Goal: Task Accomplishment & Management: Use online tool/utility

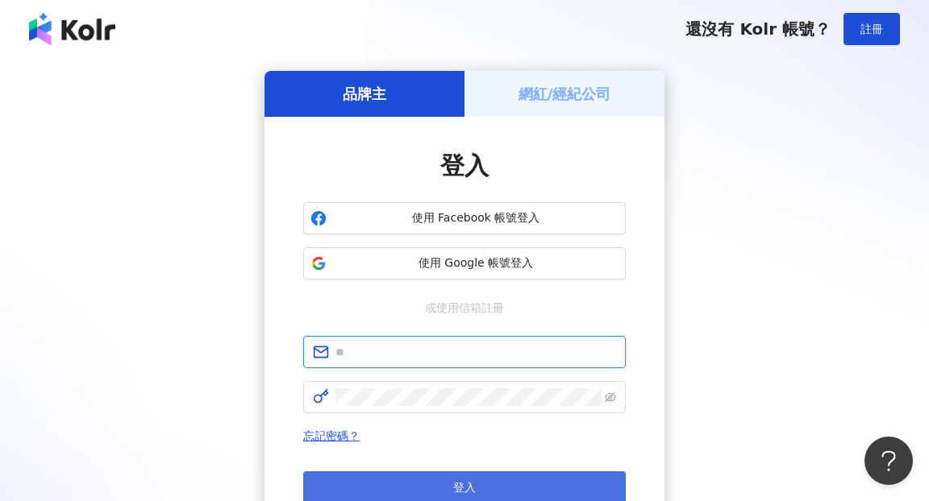
type input "**********"
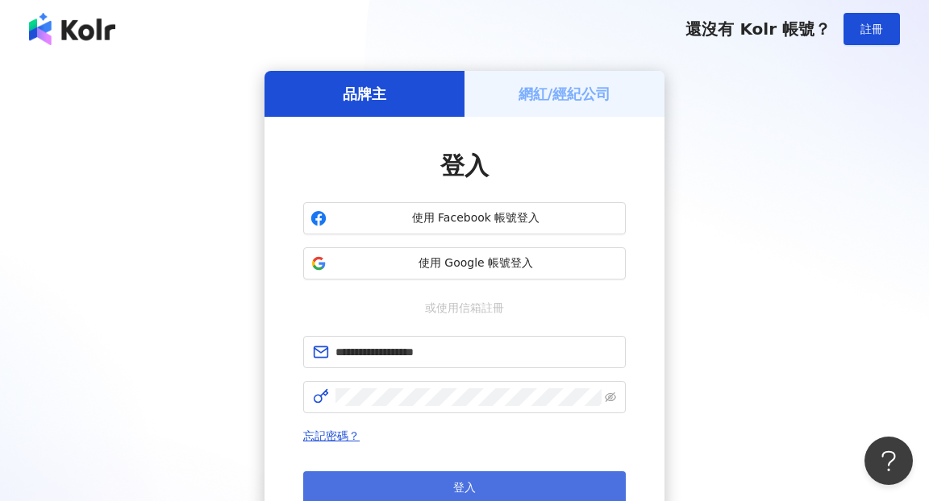
click at [373, 484] on button "登入" at bounding box center [464, 488] width 322 height 32
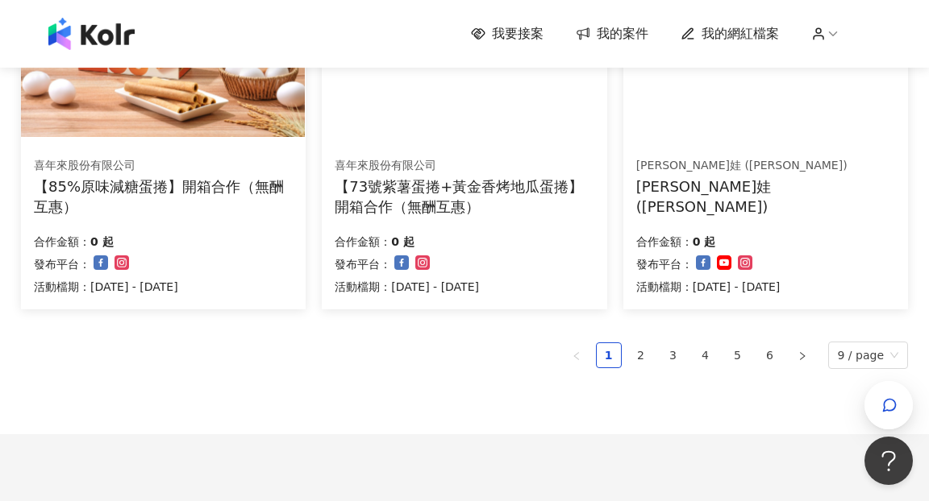
scroll to position [1121, 0]
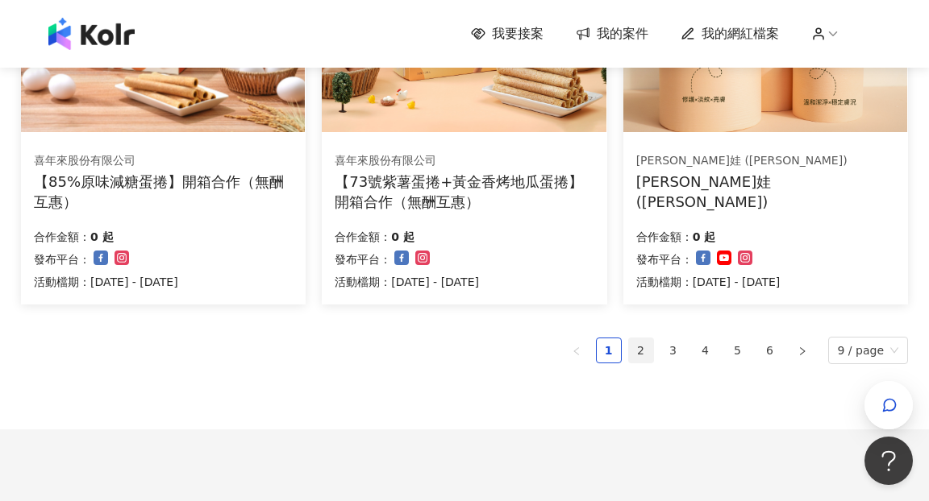
click at [643, 349] on link "2" at bounding box center [641, 351] width 24 height 24
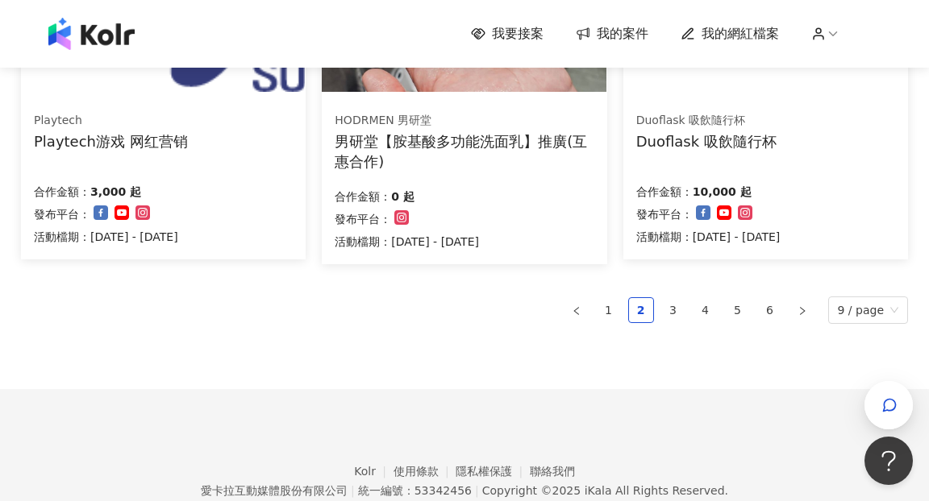
scroll to position [1197, 0]
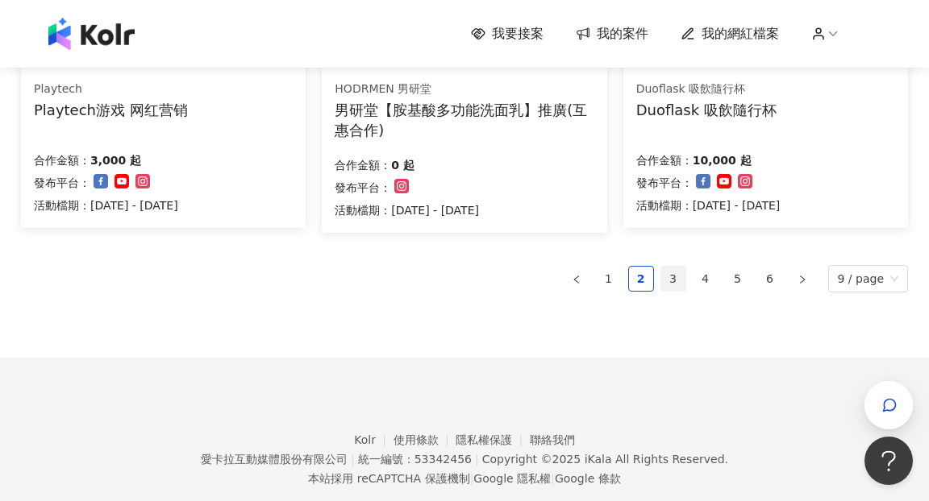
click at [680, 277] on link "3" at bounding box center [673, 279] width 24 height 24
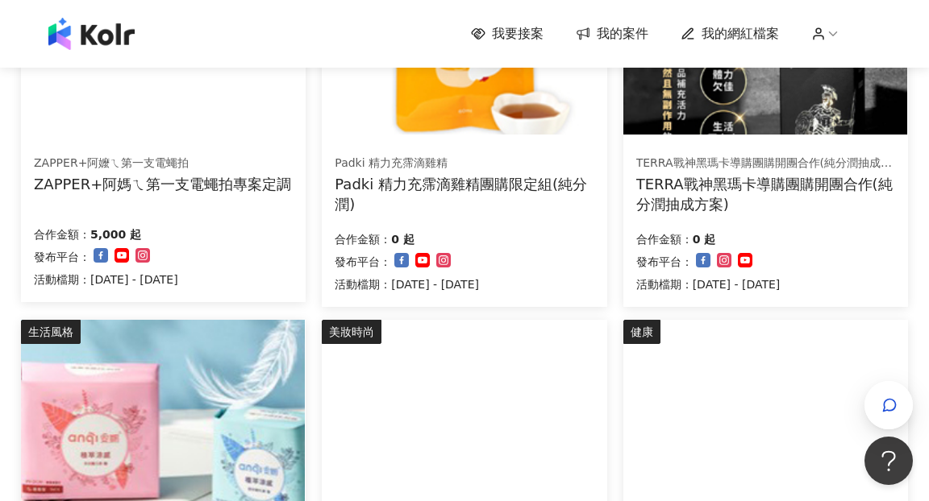
scroll to position [321, 0]
